Goal: Check status: Check status

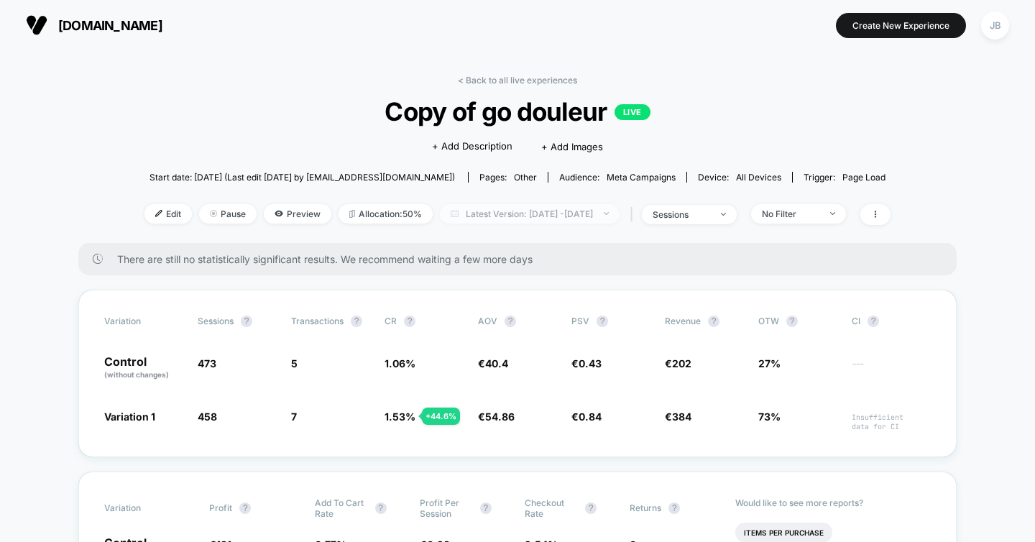
click at [497, 213] on span "Latest Version: [DATE] - [DATE]" at bounding box center [530, 213] width 180 height 19
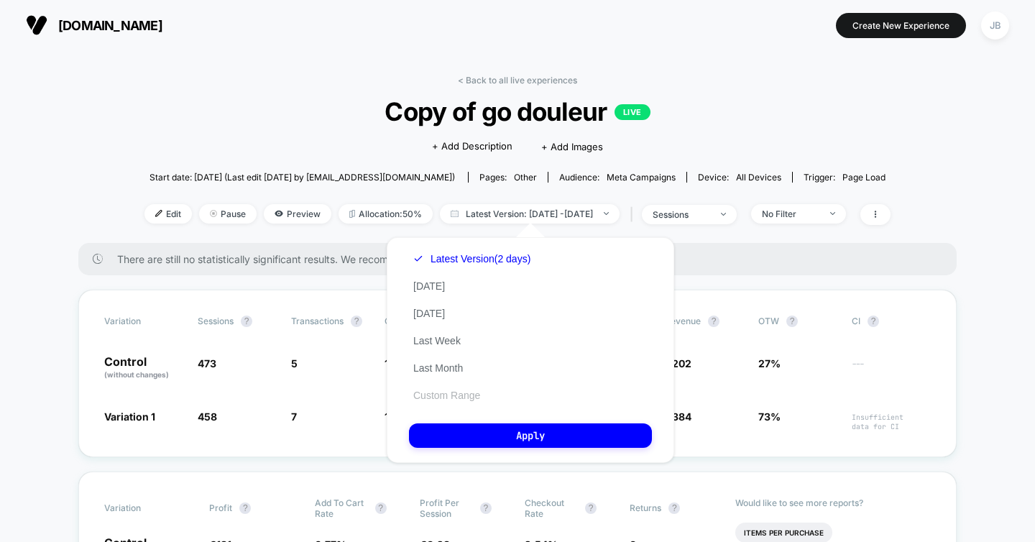
click at [456, 390] on button "Custom Range" at bounding box center [446, 395] width 75 height 13
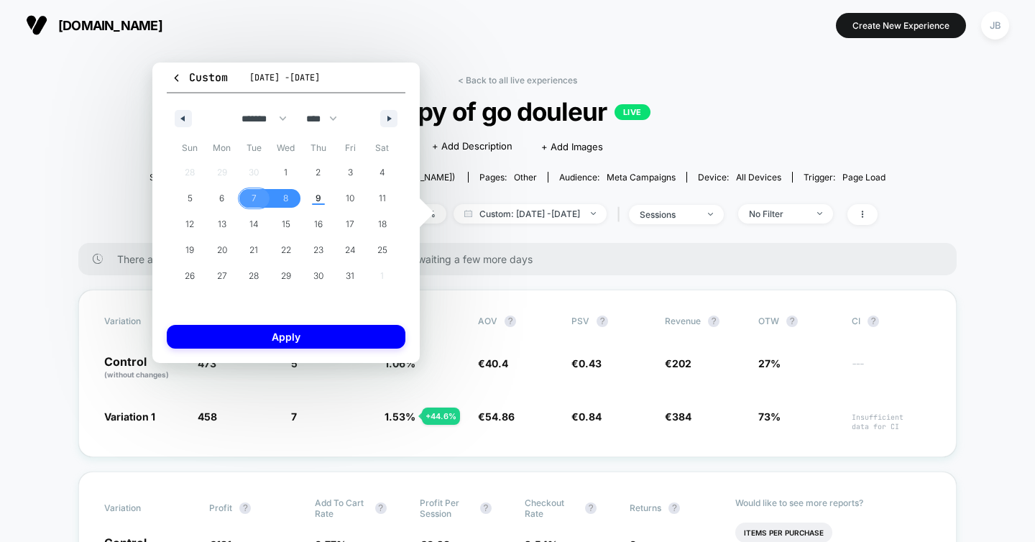
click at [257, 200] on span "7" at bounding box center [254, 198] width 32 height 19
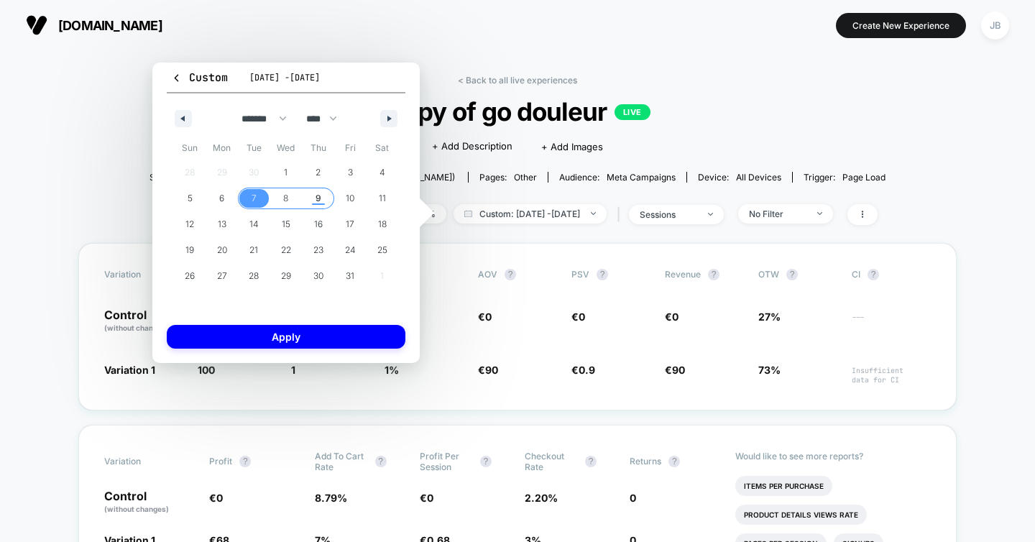
click at [313, 198] on span "9" at bounding box center [318, 198] width 32 height 19
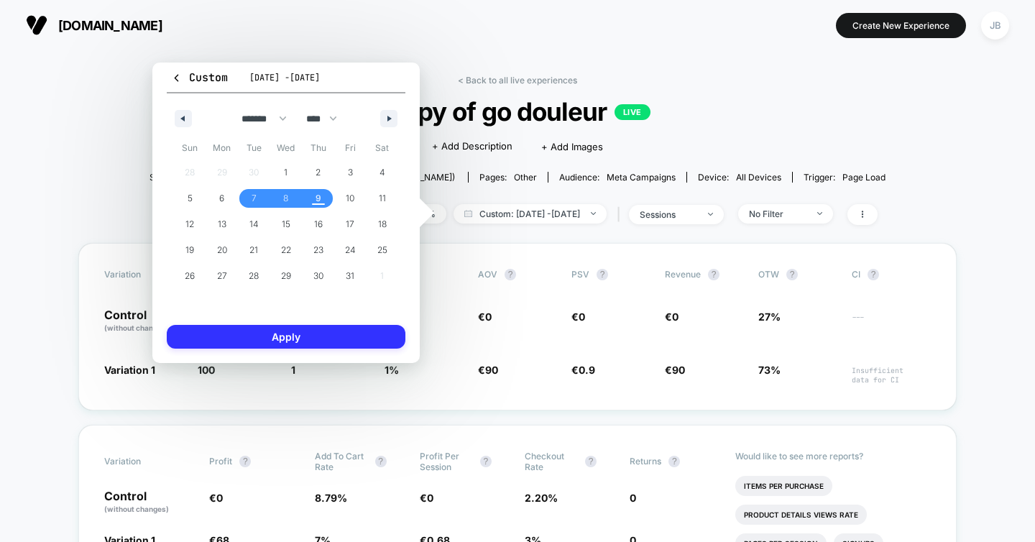
click at [285, 328] on button "Apply" at bounding box center [286, 337] width 239 height 24
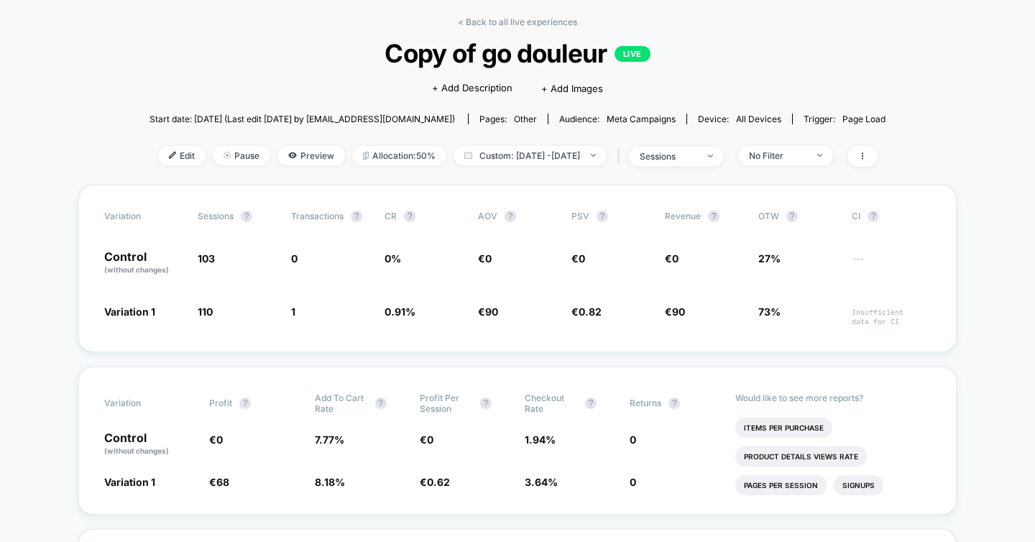
scroll to position [61, 0]
